Goal: Information Seeking & Learning: Compare options

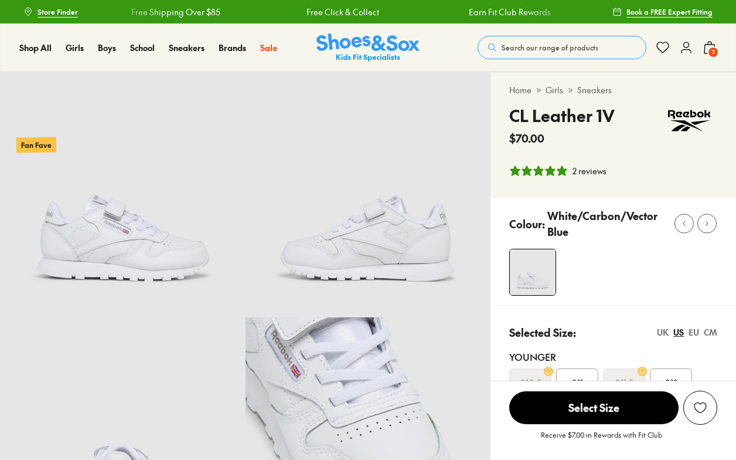
select select "*"
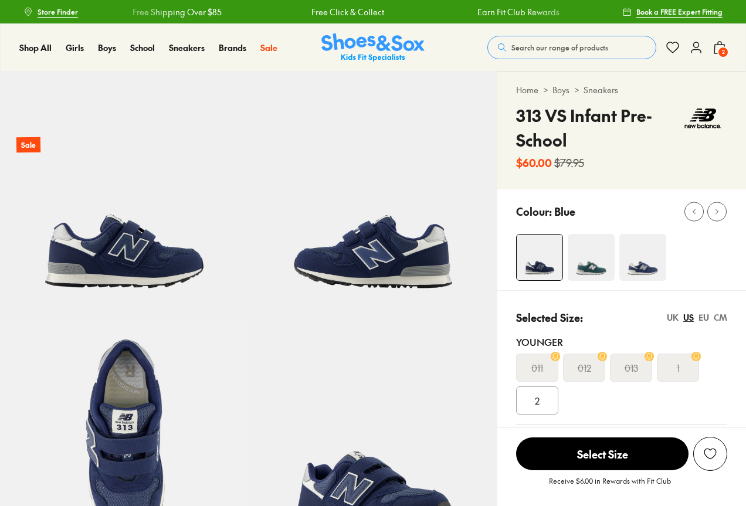
select select "*"
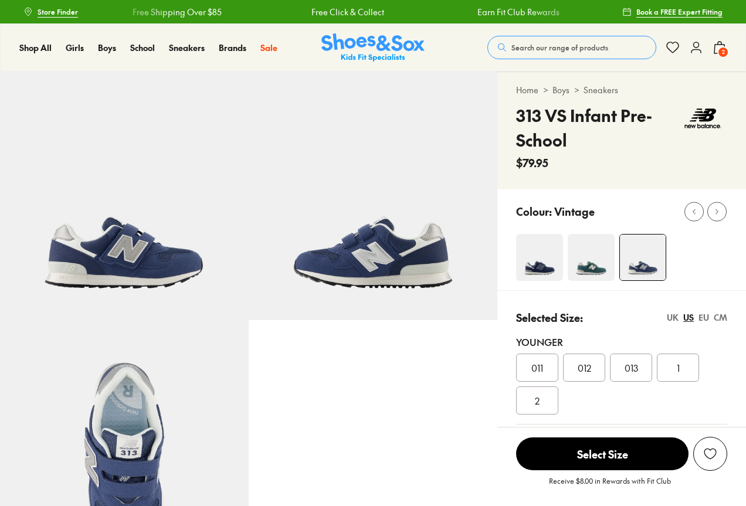
scroll to position [147, 0]
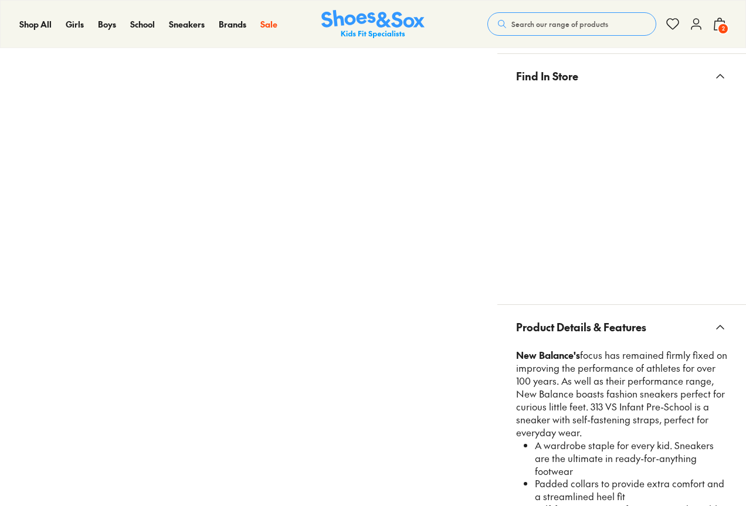
select select "*"
click at [590, 325] on span "Product Details & Features" at bounding box center [581, 327] width 130 height 35
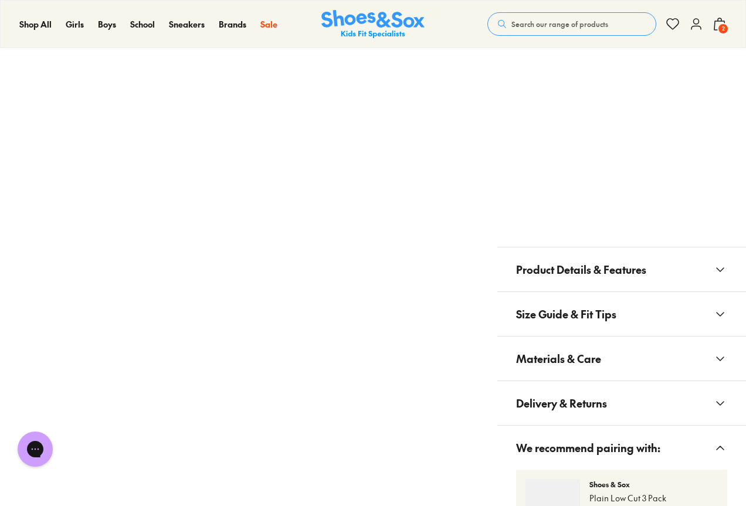
scroll to position [762, 0]
click at [566, 254] on span "Product Details & Features" at bounding box center [581, 268] width 130 height 35
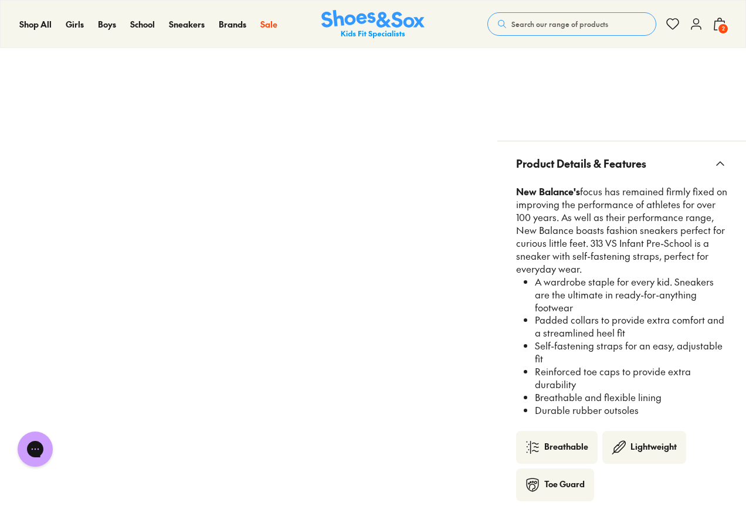
scroll to position [879, 0]
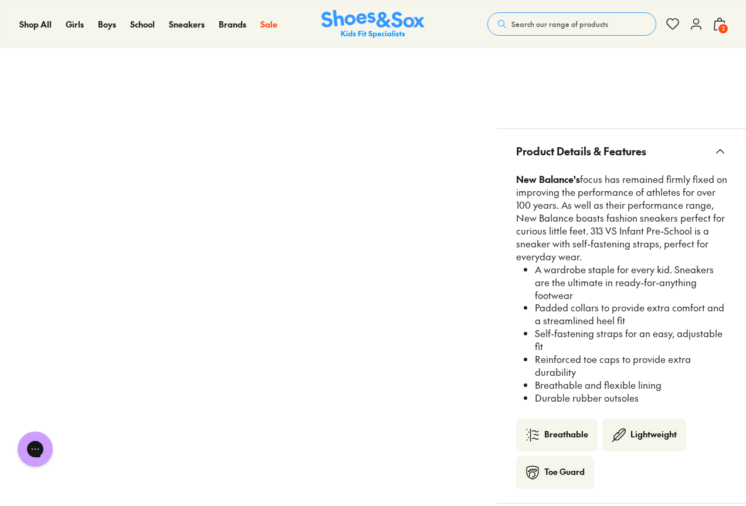
click at [514, 150] on button "Product Details & Features" at bounding box center [621, 151] width 249 height 44
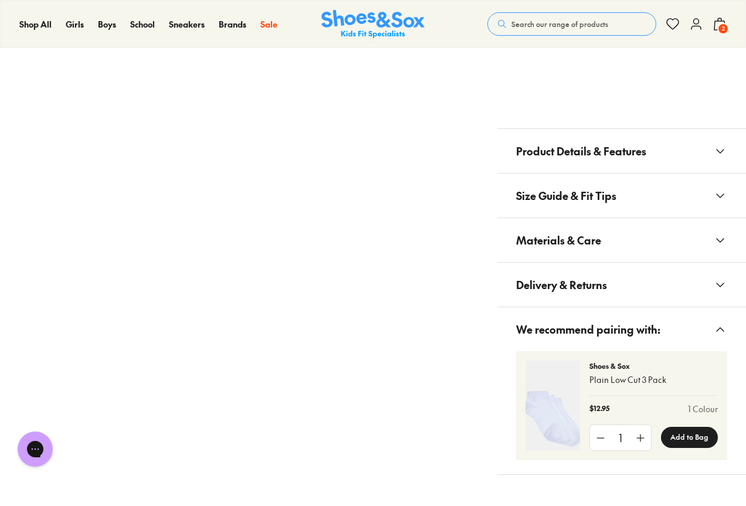
click at [584, 191] on span "Size Guide & Fit Tips" at bounding box center [566, 195] width 100 height 35
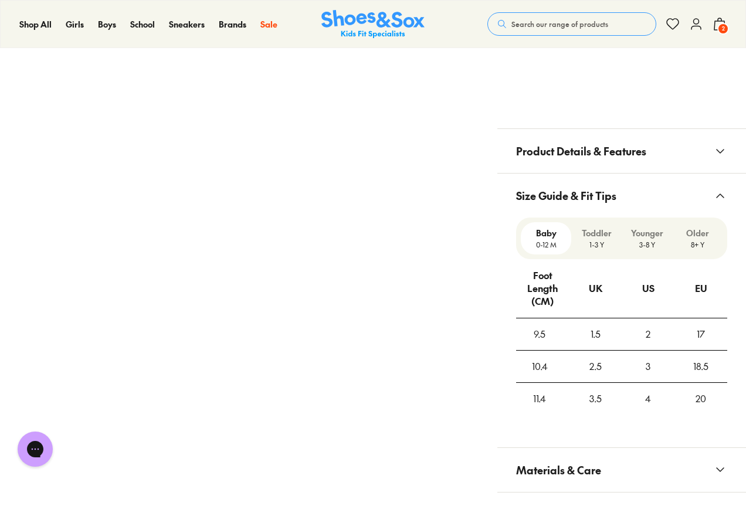
click at [584, 191] on span "Size Guide & Fit Tips" at bounding box center [566, 195] width 100 height 35
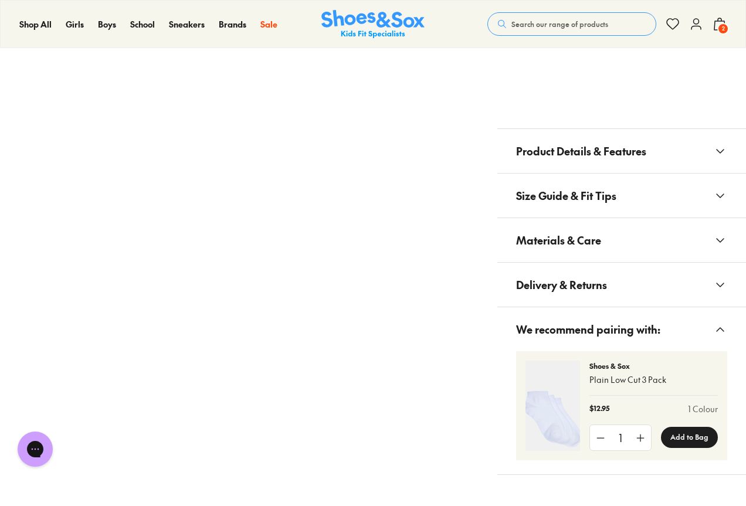
click at [567, 230] on span "Materials & Care" at bounding box center [558, 240] width 85 height 35
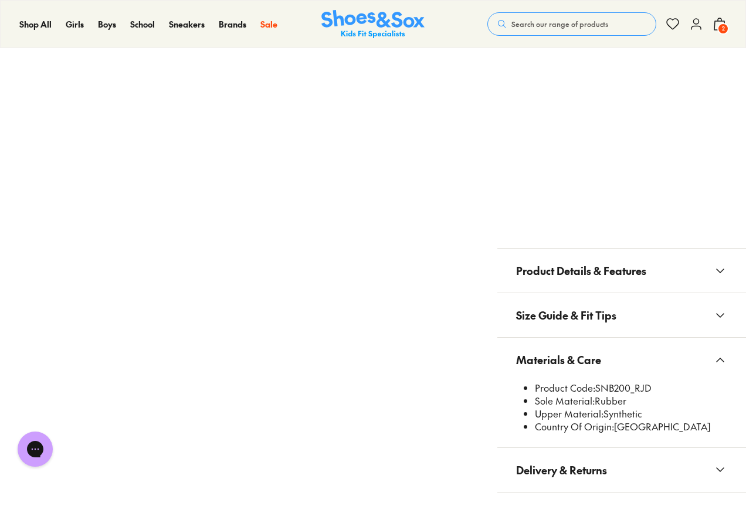
scroll to position [762, 0]
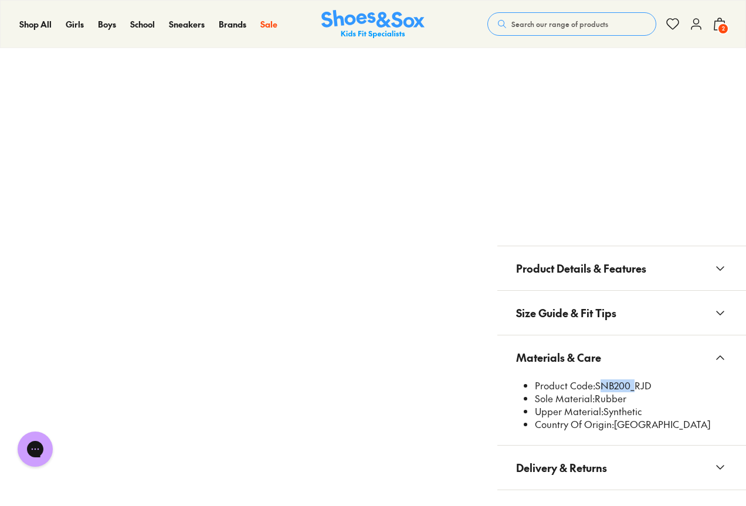
drag, startPoint x: 596, startPoint y: 385, endPoint x: 629, endPoint y: 387, distance: 33.5
click at [629, 387] on li "Product Code: SNB200_RJD" at bounding box center [631, 385] width 192 height 13
copy li "SNB200"
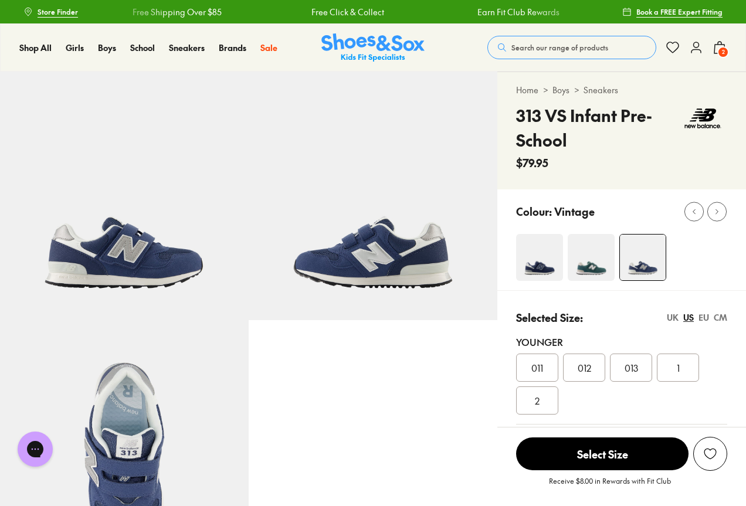
scroll to position [59, 0]
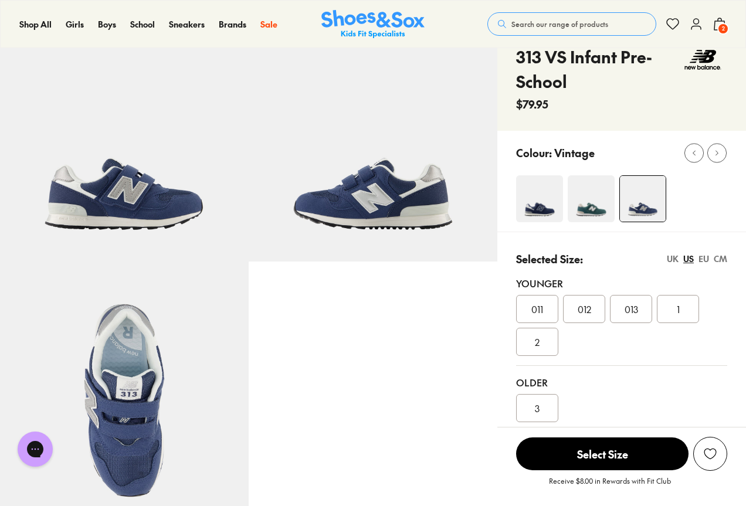
click at [538, 203] on img at bounding box center [539, 198] width 47 height 47
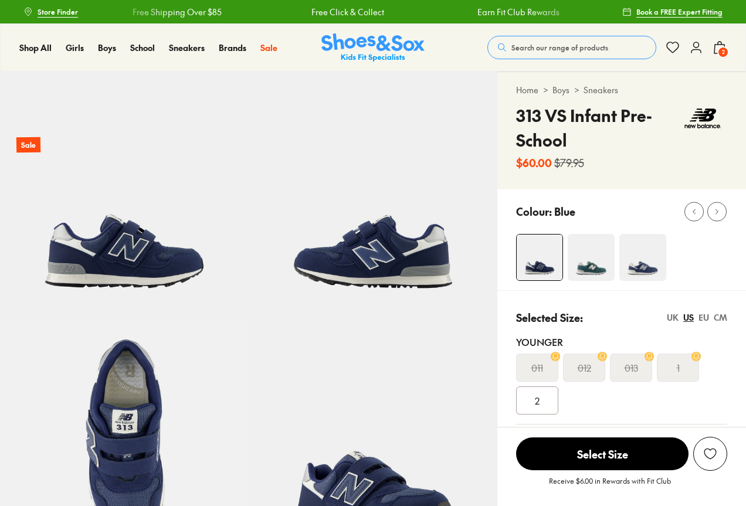
select select "*"
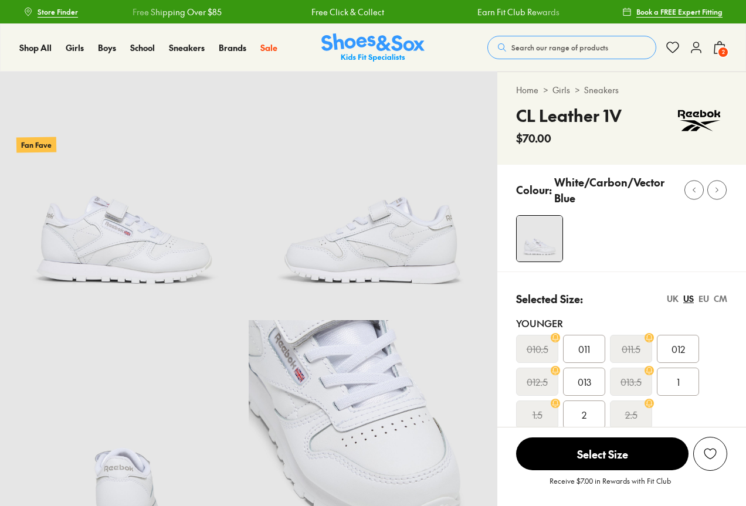
select select "*"
